Goal: Use online tool/utility: Utilize a website feature to perform a specific function

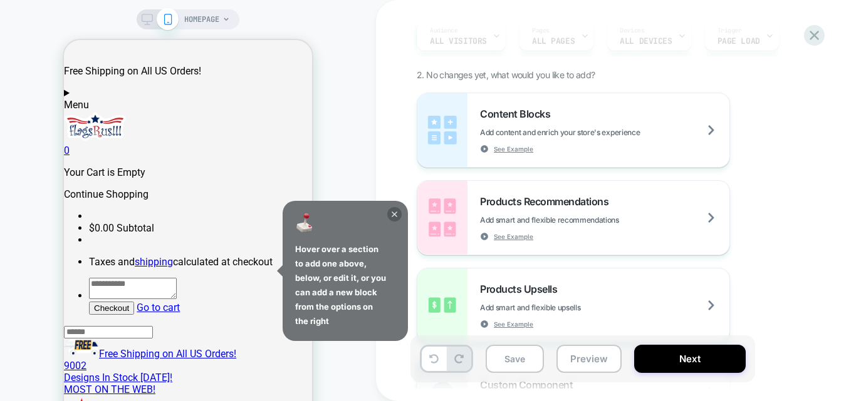
click at [395, 214] on icon at bounding box center [394, 215] width 6 height 6
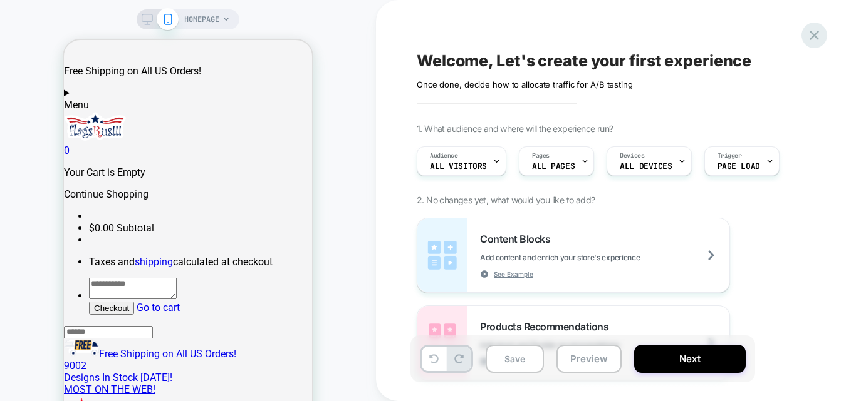
click at [812, 34] on icon at bounding box center [813, 35] width 17 height 17
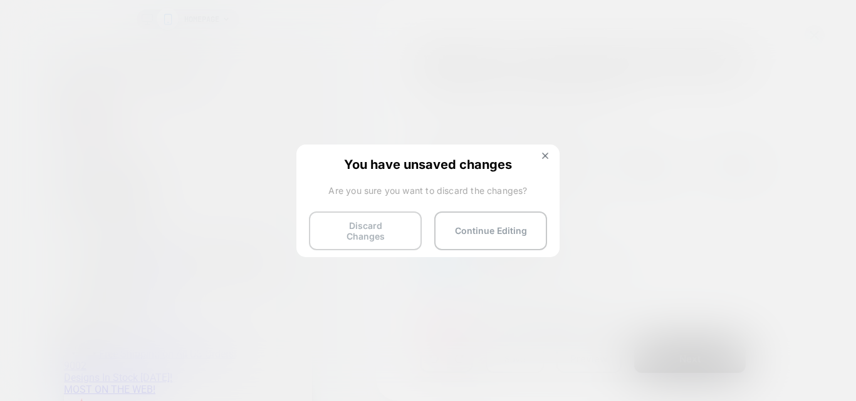
click at [391, 228] on button "Discard Changes" at bounding box center [365, 231] width 113 height 39
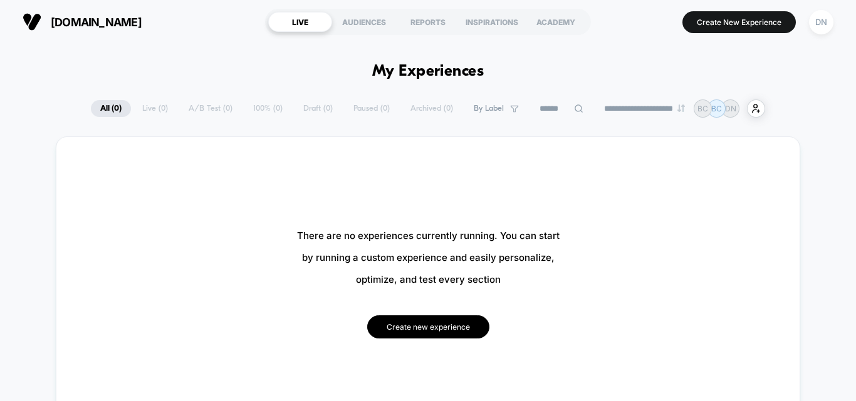
click at [426, 324] on button "Create new experience" at bounding box center [428, 327] width 122 height 23
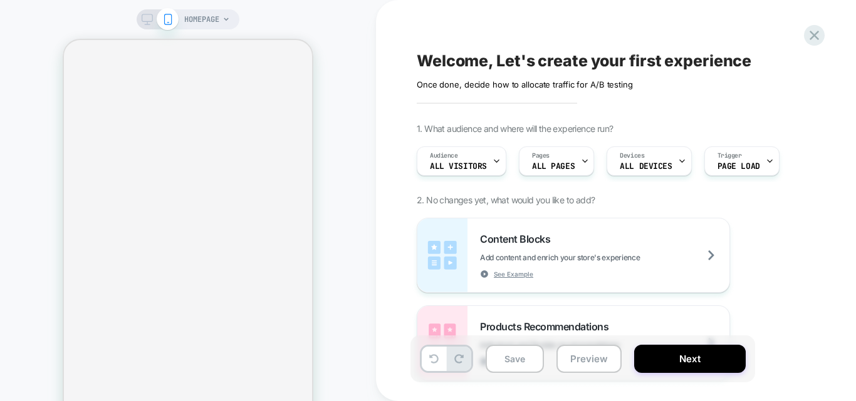
click at [690, 361] on button "Next" at bounding box center [689, 359] width 111 height 28
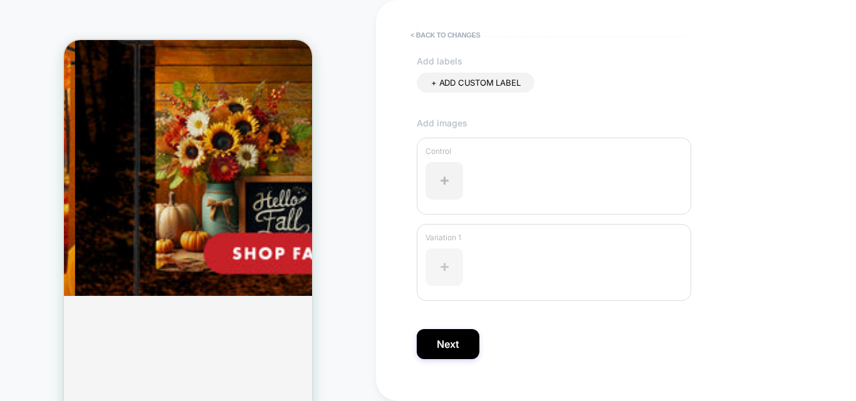
scroll to position [2818, 0]
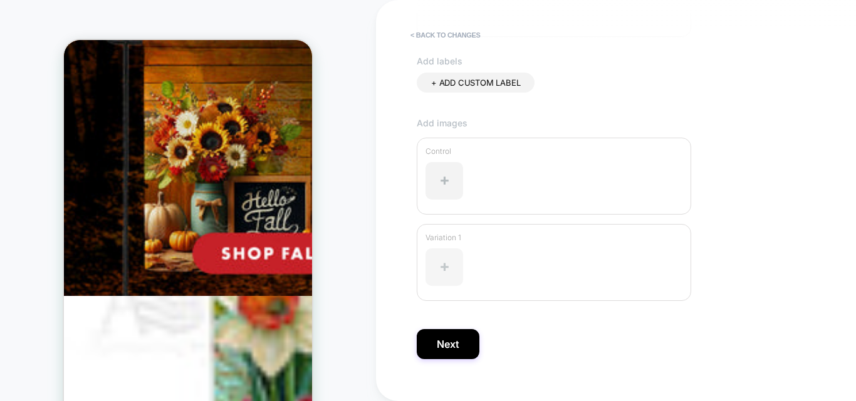
type input "*********"
click at [452, 268] on div at bounding box center [444, 268] width 38 height 38
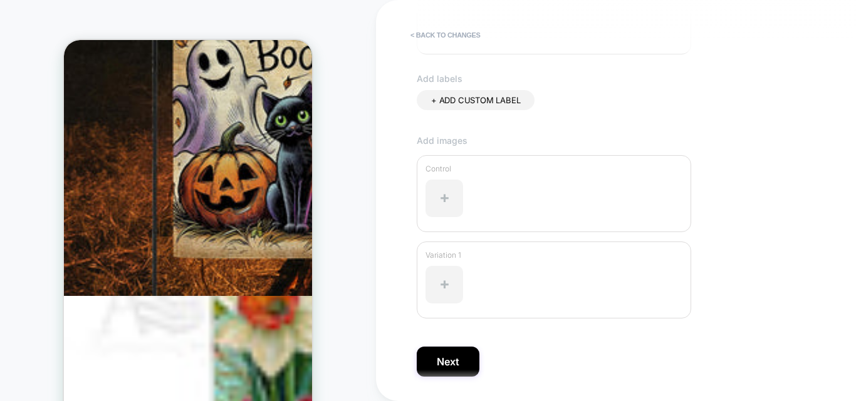
scroll to position [398, 0]
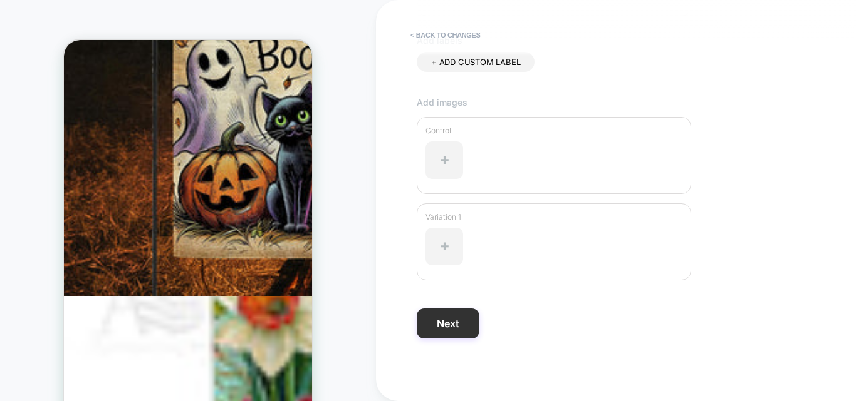
click at [456, 328] on button "Next" at bounding box center [447, 324] width 63 height 30
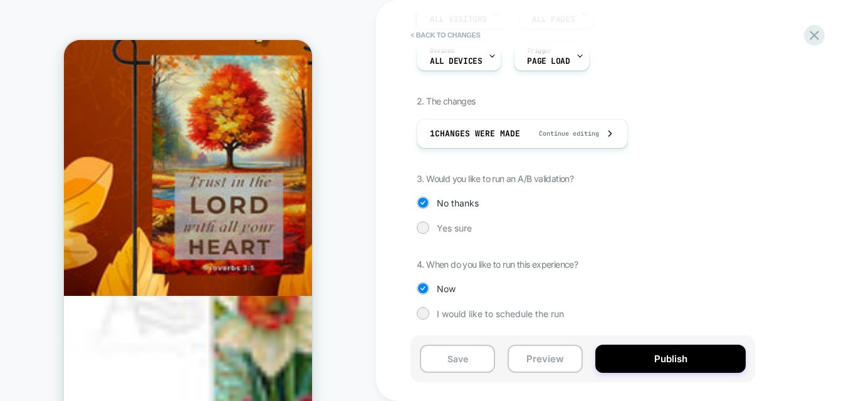
scroll to position [0, 0]
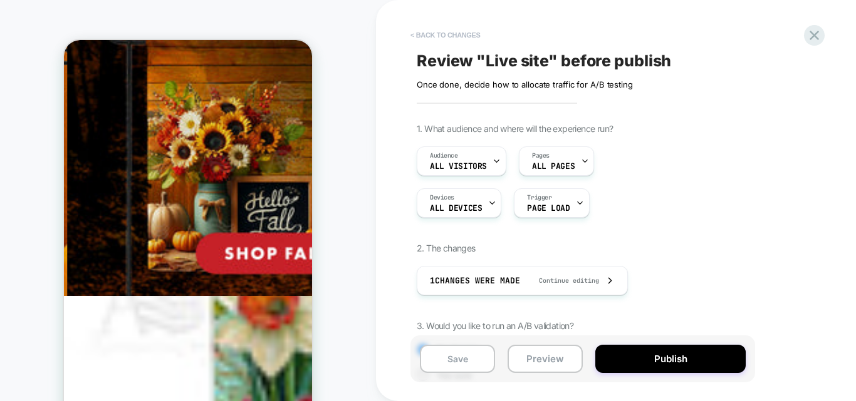
click at [453, 34] on button "< Back to changes" at bounding box center [445, 35] width 83 height 20
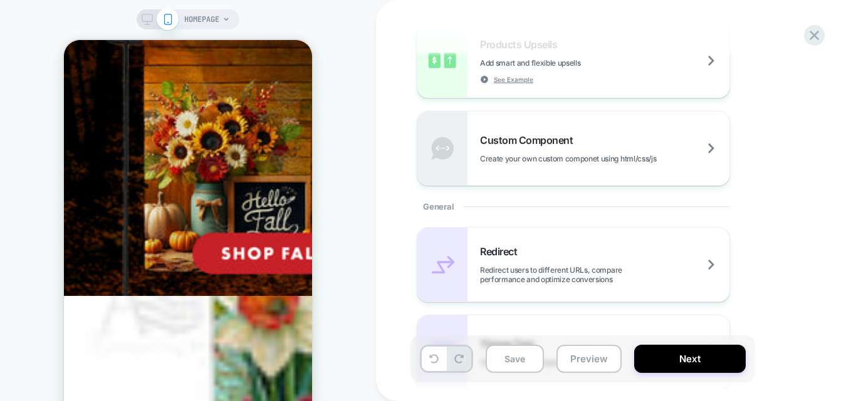
scroll to position [438, 0]
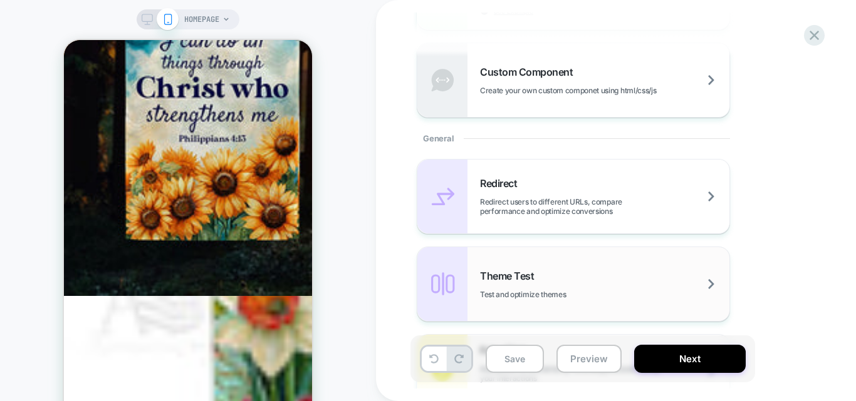
click at [596, 273] on div "Theme Test Test and optimize themes" at bounding box center [604, 284] width 249 height 29
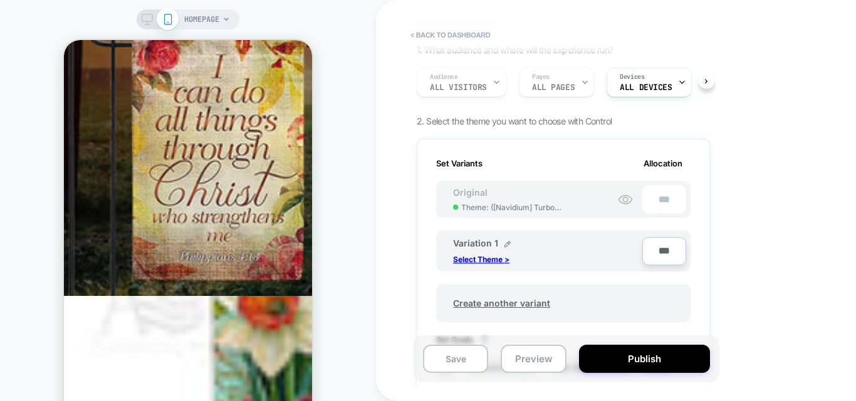
scroll to position [0, 0]
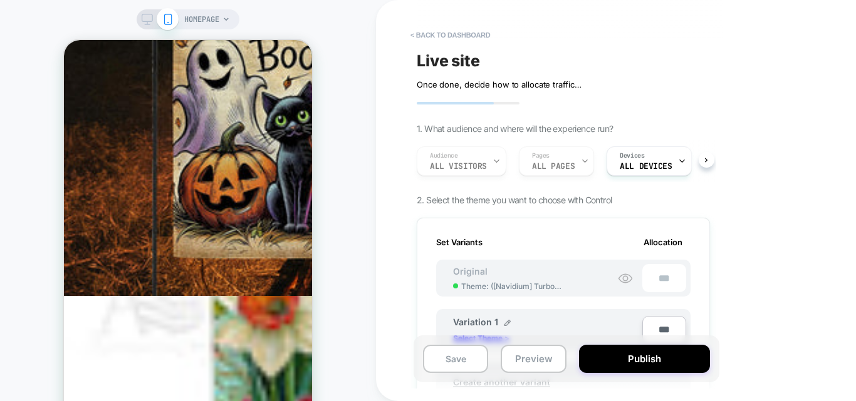
click at [494, 56] on div "Live site Click to edit experience details Once done, decide how to allocate tr…" at bounding box center [562, 69] width 293 height 39
click at [453, 59] on div "Live site Click to edit experience details Once done, decide how to allocate tr…" at bounding box center [562, 69] width 293 height 39
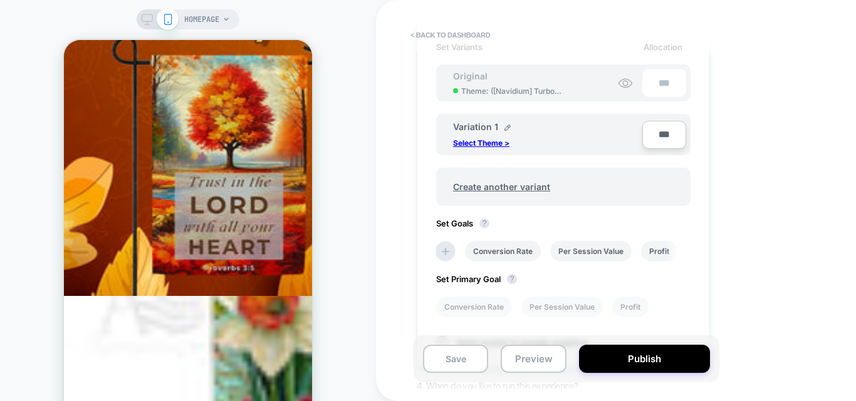
scroll to position [185, 0]
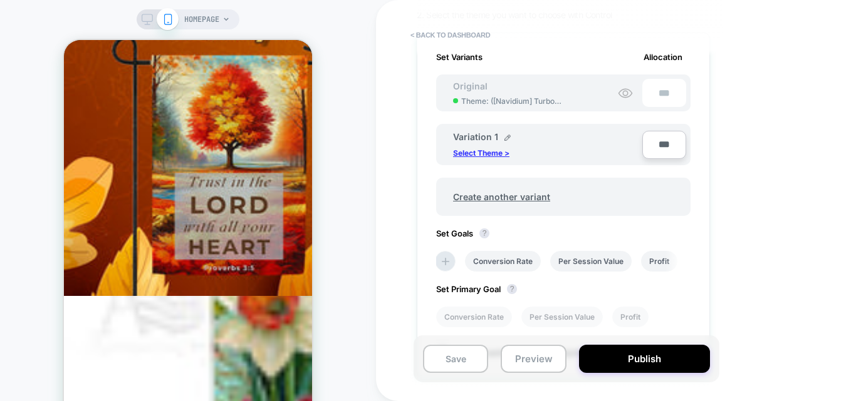
click at [486, 150] on p "Select Theme >" at bounding box center [481, 152] width 56 height 9
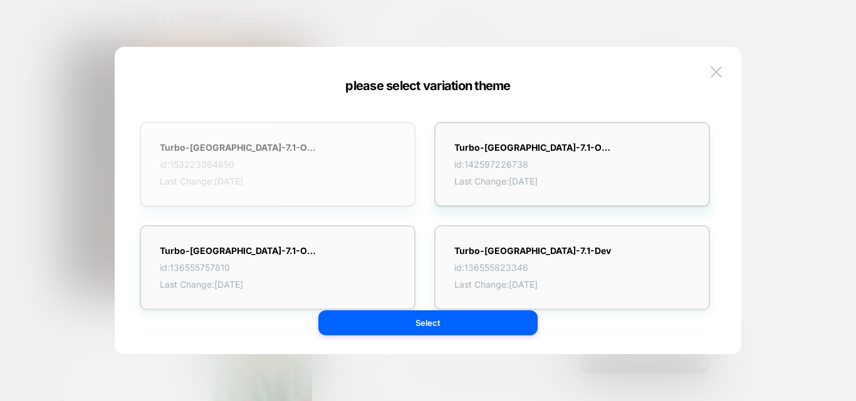
click at [325, 166] on div "Turbo-Dubai-7.1-Optimization_New_Changes id: 153223364850 Last Change: 14/08/20…" at bounding box center [278, 164] width 276 height 85
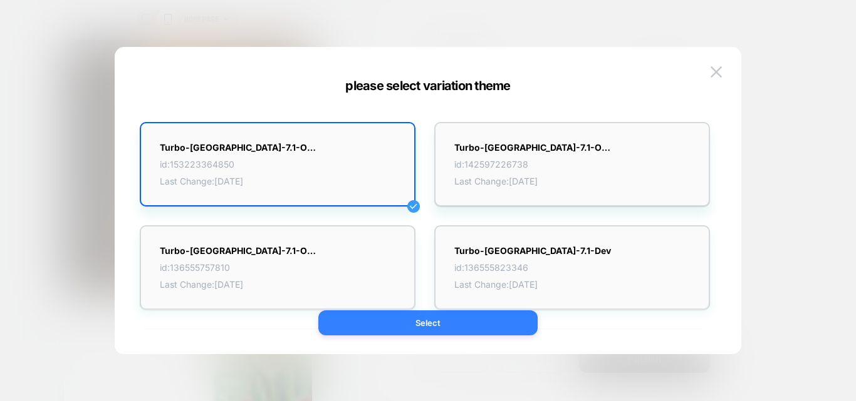
click at [430, 323] on button "Select" at bounding box center [427, 323] width 219 height 25
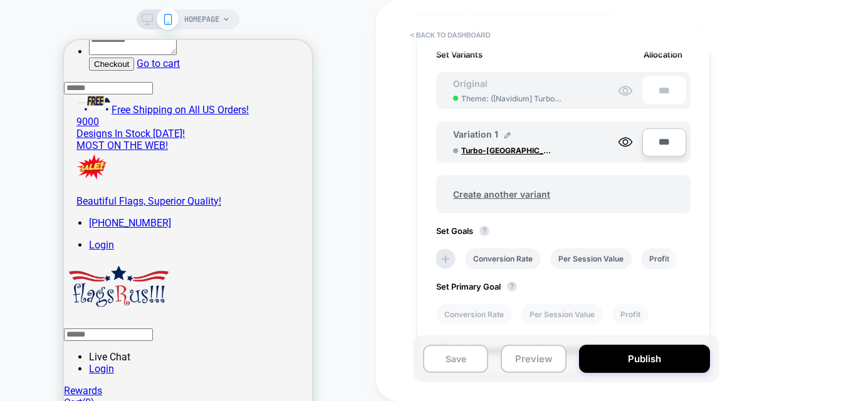
scroll to position [188, 0]
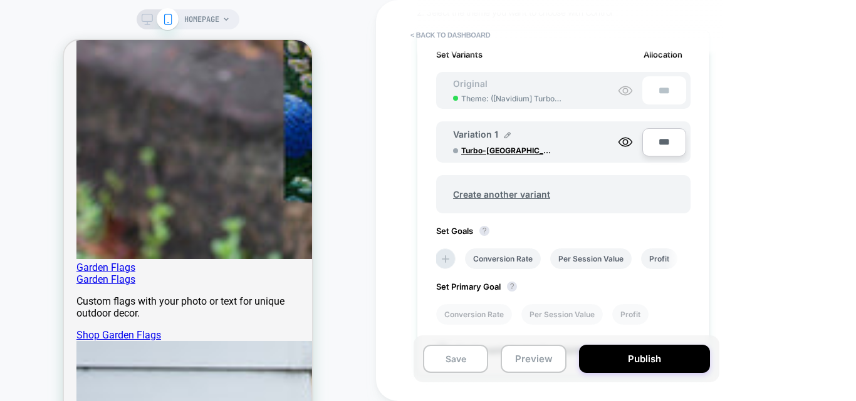
scroll to position [7590, 0]
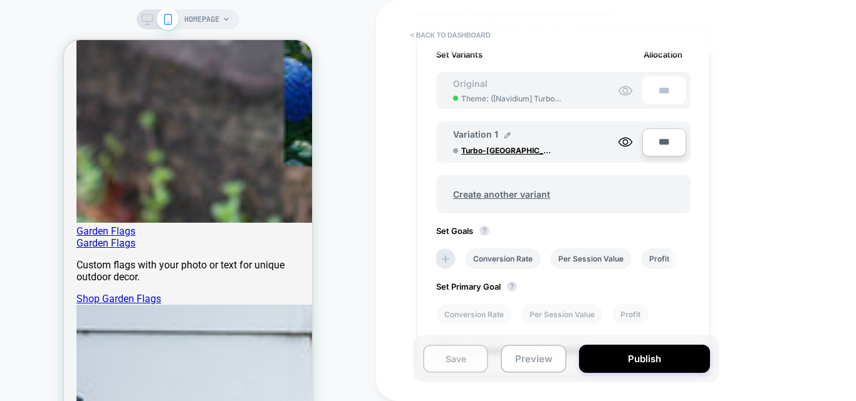
click at [454, 362] on button "Save" at bounding box center [455, 359] width 65 height 28
click at [478, 284] on span "Set Primary Goal ?" at bounding box center [479, 287] width 87 height 10
click at [489, 261] on li "Conversion Rate" at bounding box center [503, 259] width 76 height 21
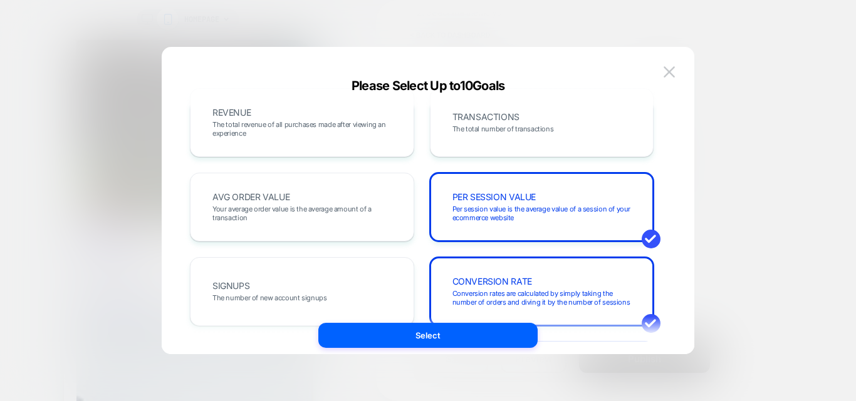
scroll to position [0, 0]
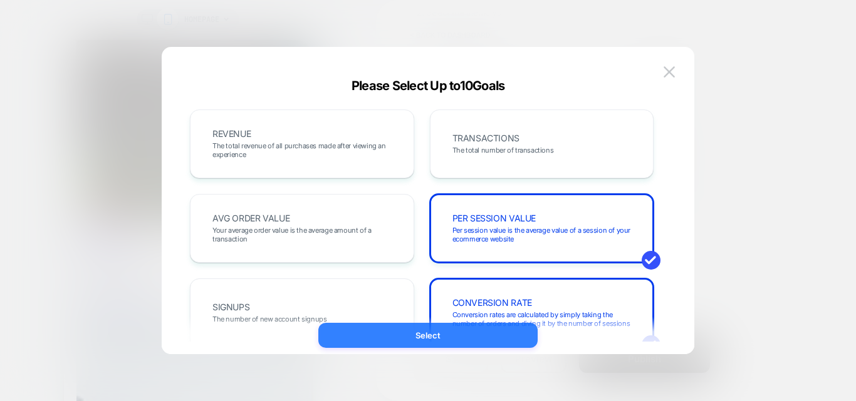
click at [451, 333] on button "Select" at bounding box center [427, 335] width 219 height 25
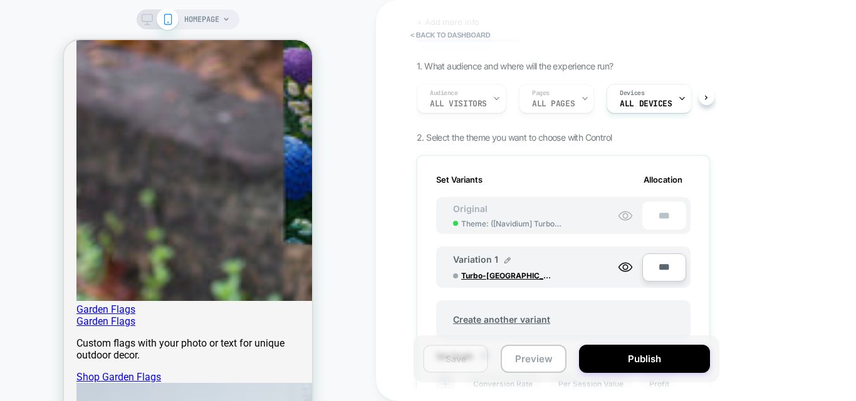
scroll to position [7402, 0]
